Goal: Transaction & Acquisition: Purchase product/service

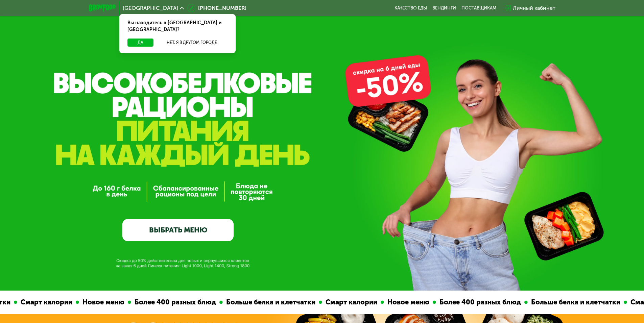
click at [179, 232] on link "ВЫБРАТЬ МЕНЮ" at bounding box center [177, 230] width 111 height 22
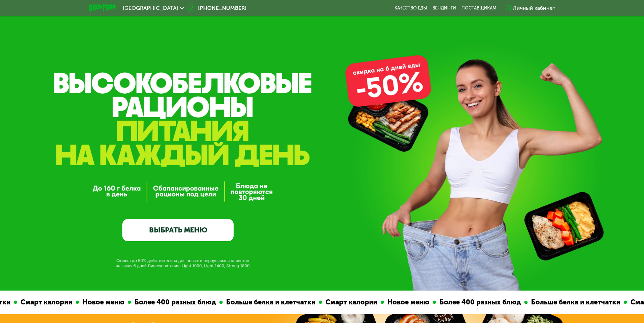
click at [195, 232] on link "ВЫБРАТЬ МЕНЮ" at bounding box center [177, 230] width 111 height 22
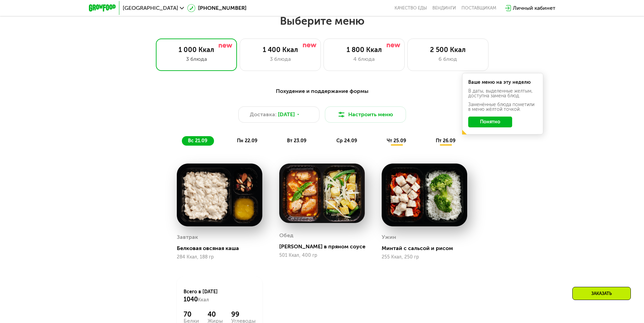
scroll to position [561, 0]
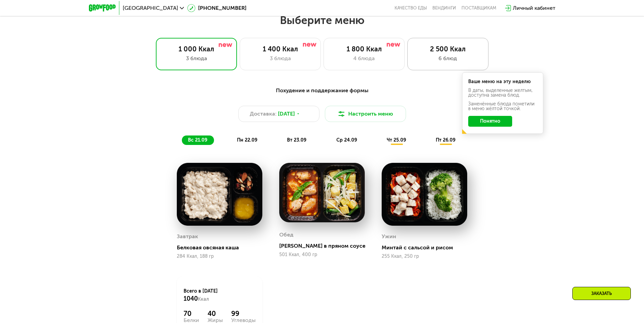
click at [441, 60] on div "6 блюд" at bounding box center [448, 58] width 67 height 8
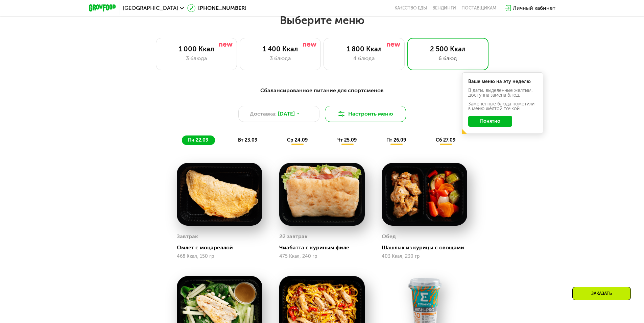
click at [368, 118] on button "Настроить меню" at bounding box center [365, 114] width 81 height 16
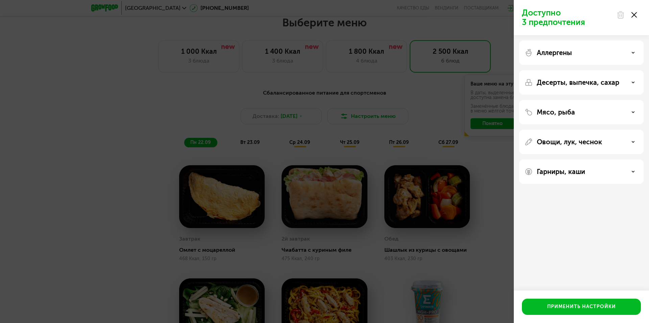
click at [481, 215] on div "Доступно 3 предпочтения Аллергены Десерты, выпечка, сахар Мясо, рыба Овощи, лук…" at bounding box center [324, 161] width 649 height 323
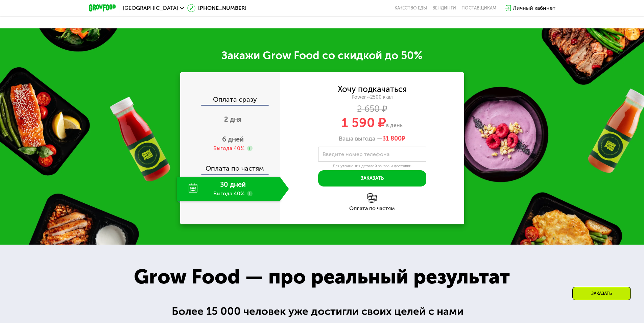
scroll to position [1039, 0]
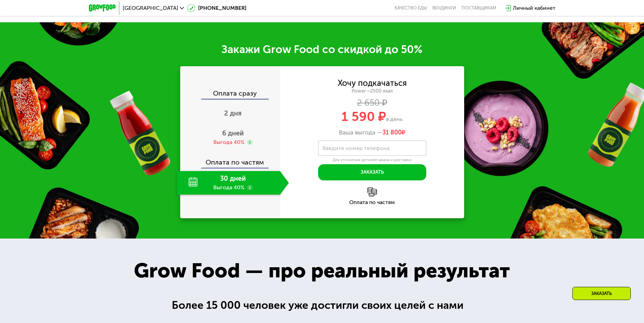
click at [251, 186] on div "30 дней Выгода 40%" at bounding box center [229, 183] width 104 height 24
click at [247, 187] on div "30 дней Выгода 40%" at bounding box center [229, 183] width 104 height 24
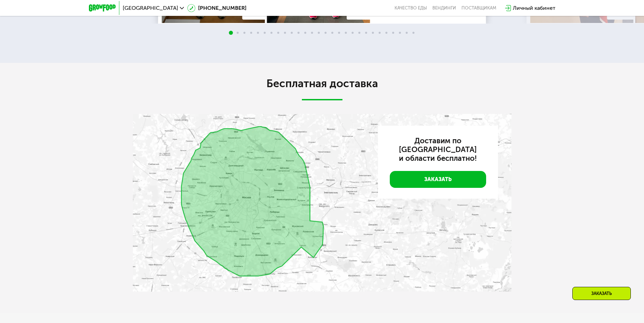
scroll to position [1782, 0]
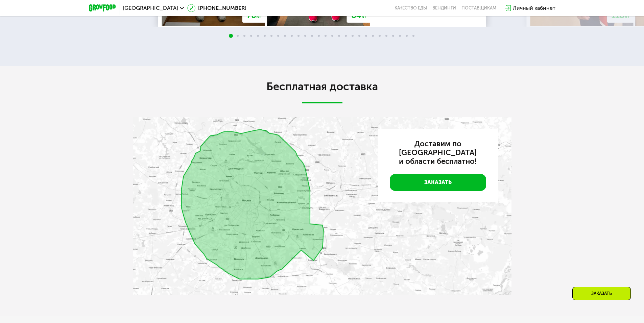
click at [296, 190] on img at bounding box center [322, 206] width 379 height 178
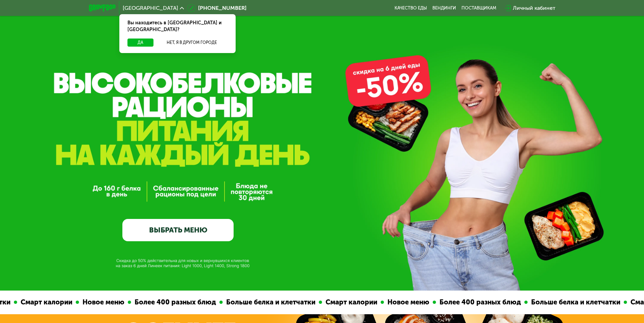
click at [127, 39] on div "Да" at bounding box center [140, 43] width 29 height 8
click at [134, 39] on button "Да" at bounding box center [141, 43] width 26 height 8
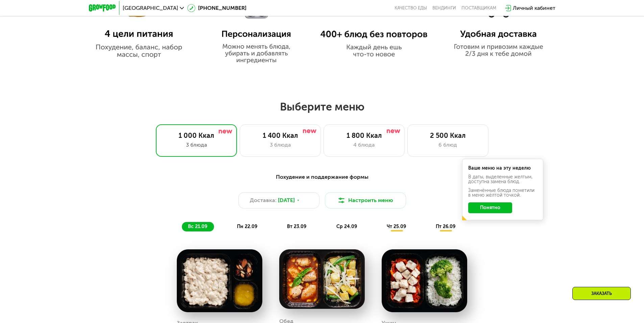
scroll to position [477, 0]
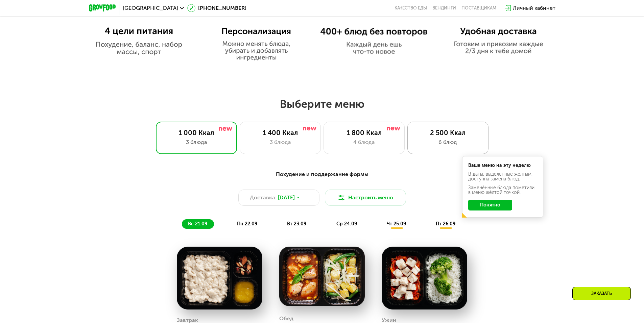
click at [449, 145] on div "6 блюд" at bounding box center [448, 142] width 67 height 8
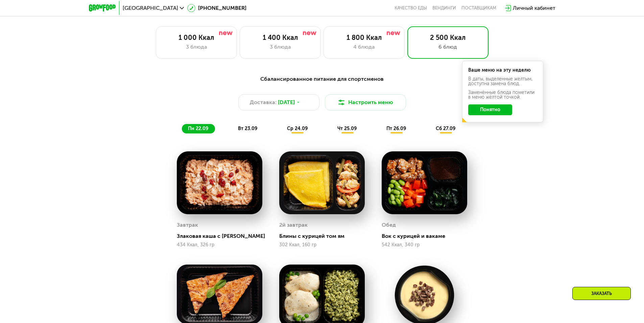
scroll to position [552, 0]
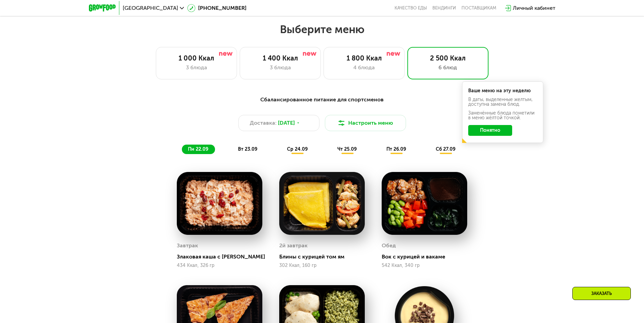
click at [497, 133] on button "Понятно" at bounding box center [490, 130] width 44 height 11
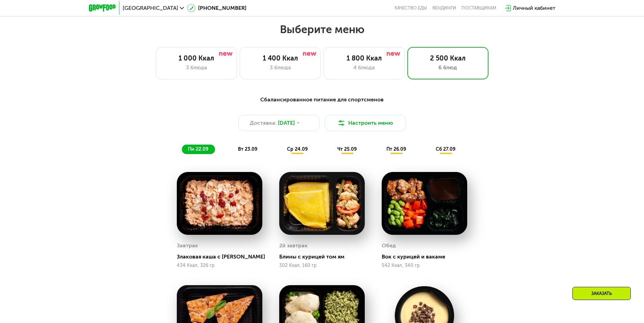
click at [253, 152] on span "вт 23.09" at bounding box center [247, 149] width 19 height 6
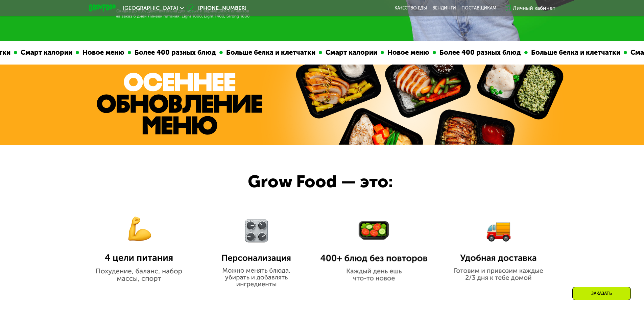
scroll to position [226, 0]
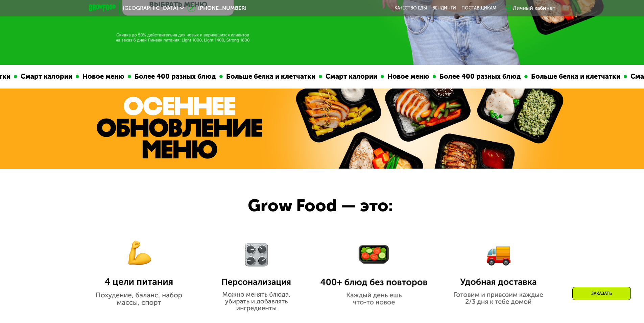
click at [615, 289] on div "Заказать" at bounding box center [602, 293] width 59 height 13
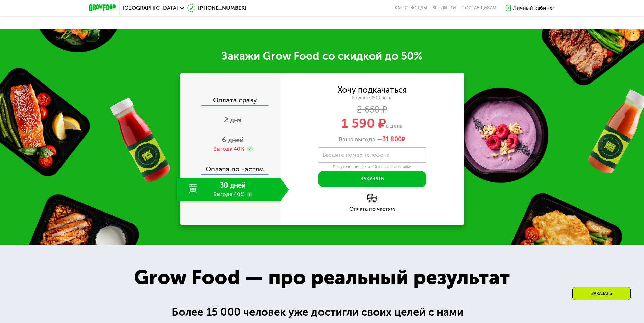
scroll to position [1063, 0]
